Goal: Task Accomplishment & Management: Manage account settings

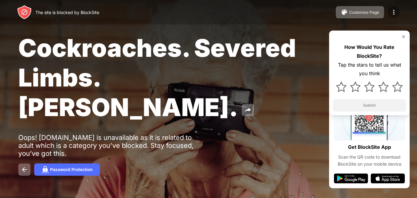
click at [390, 15] on div at bounding box center [394, 12] width 12 height 12
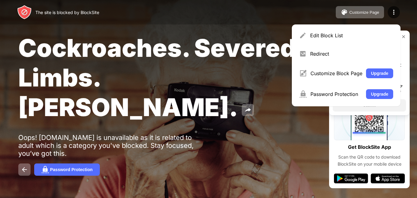
click at [400, 37] on div at bounding box center [369, 36] width 73 height 5
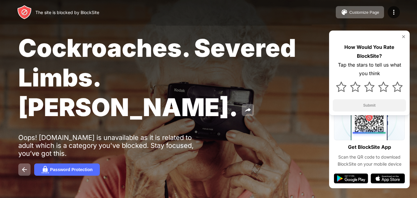
click at [399, 24] on div "Edit Block List Redirect Customize Block Page Upgrade Password Protection Upgra…" at bounding box center [349, 24] width 101 height 0
click at [389, 15] on div at bounding box center [394, 12] width 12 height 12
click at [395, 14] on img at bounding box center [393, 12] width 7 height 7
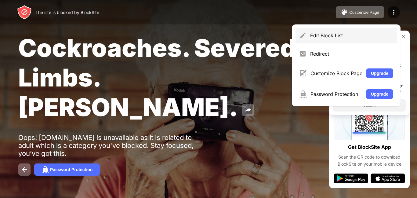
click at [324, 41] on div "Edit Block List" at bounding box center [346, 35] width 101 height 15
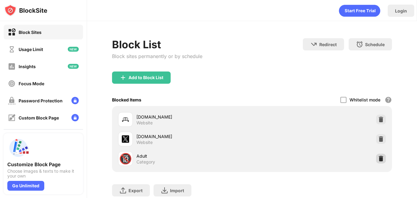
click at [376, 162] on div at bounding box center [381, 159] width 10 height 10
